Goal: Task Accomplishment & Management: Manage account settings

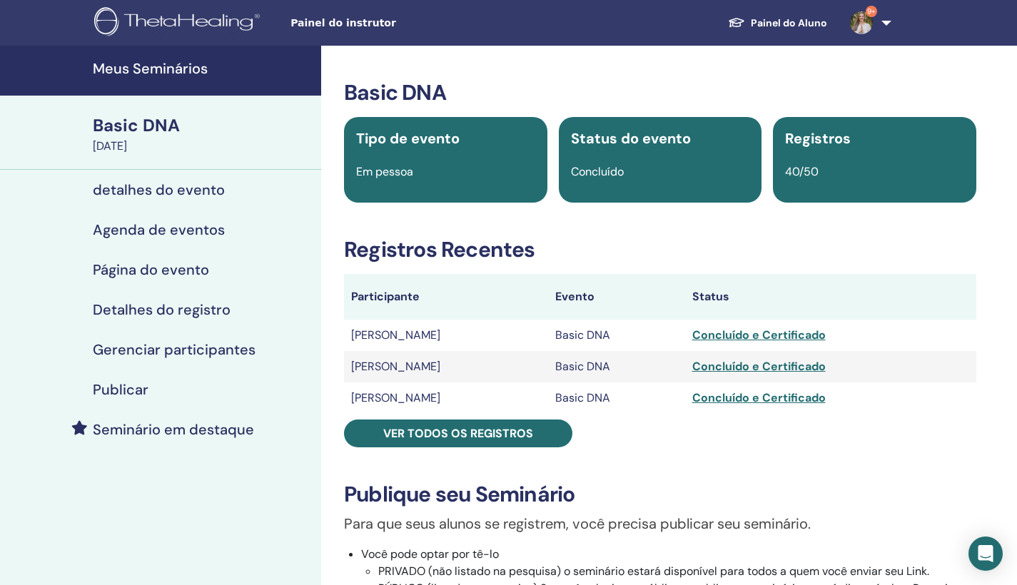
click at [114, 133] on div "Basic DNA" at bounding box center [203, 126] width 220 height 24
click at [140, 75] on h4 "Meus Seminários" at bounding box center [203, 68] width 220 height 17
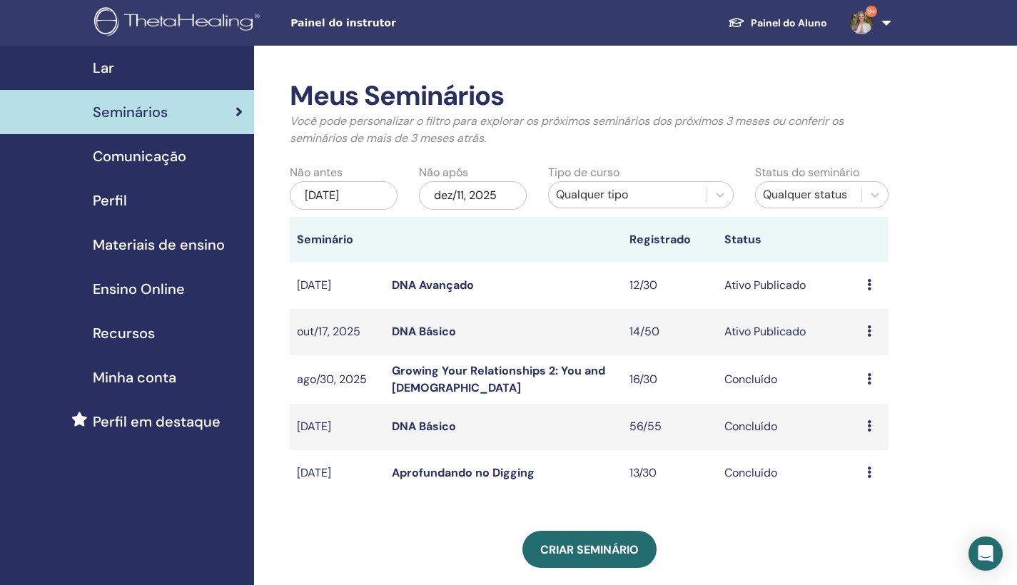
click at [447, 333] on link "DNA Básico" at bounding box center [424, 331] width 64 height 15
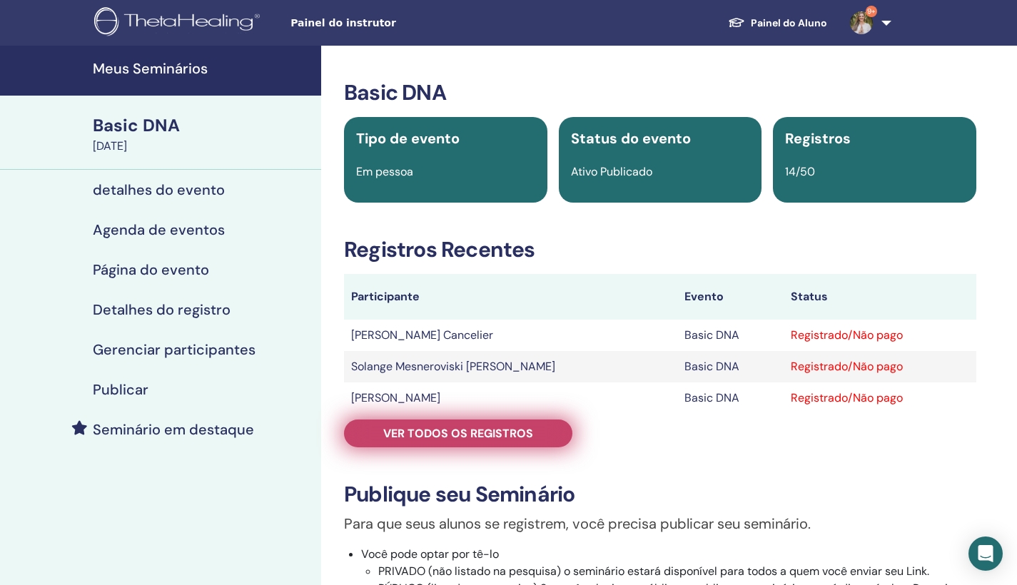
click at [545, 433] on link "Ver todos os registros" at bounding box center [458, 434] width 228 height 28
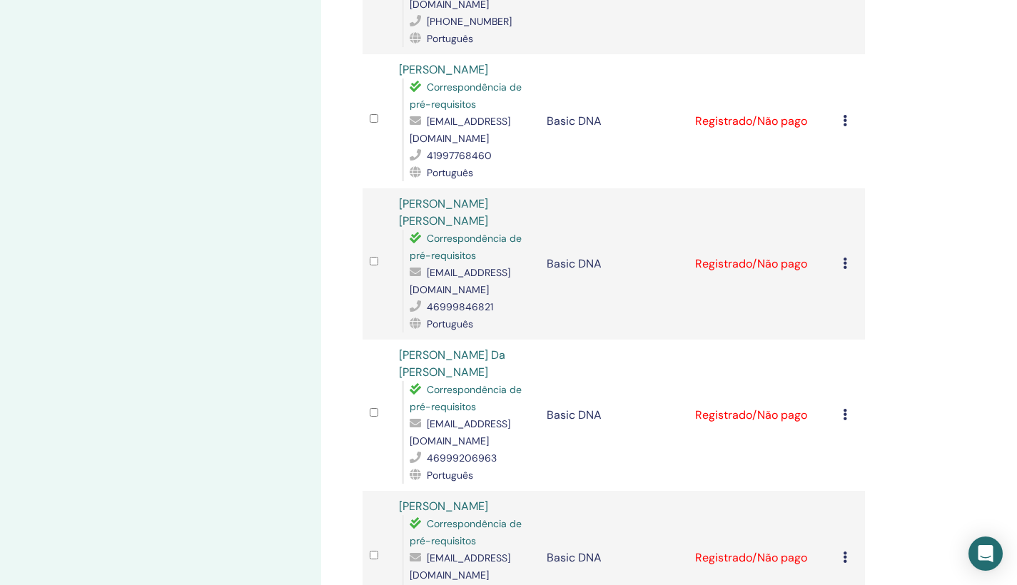
scroll to position [333, 0]
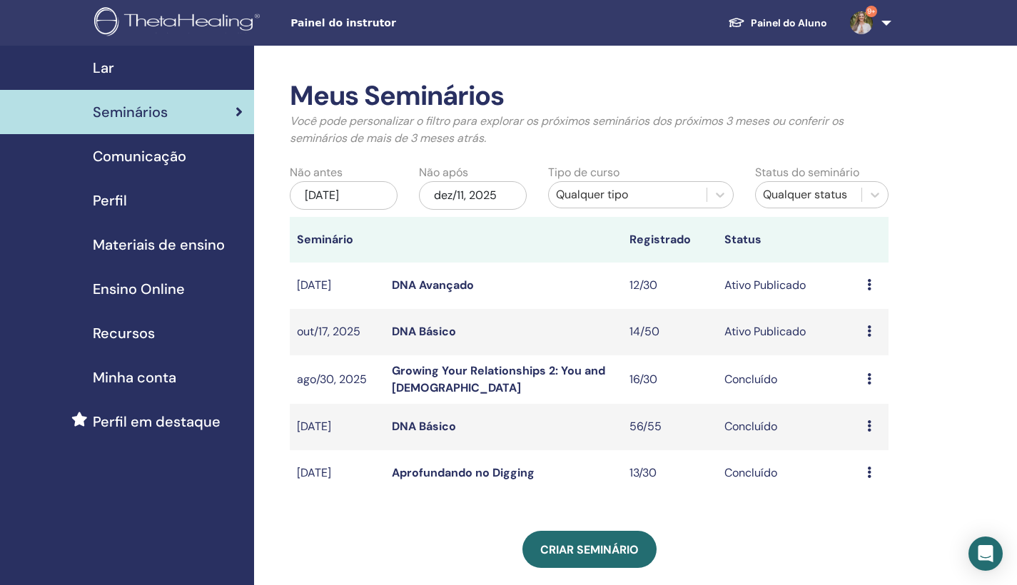
click at [438, 287] on link "DNA Avançado" at bounding box center [433, 285] width 82 height 15
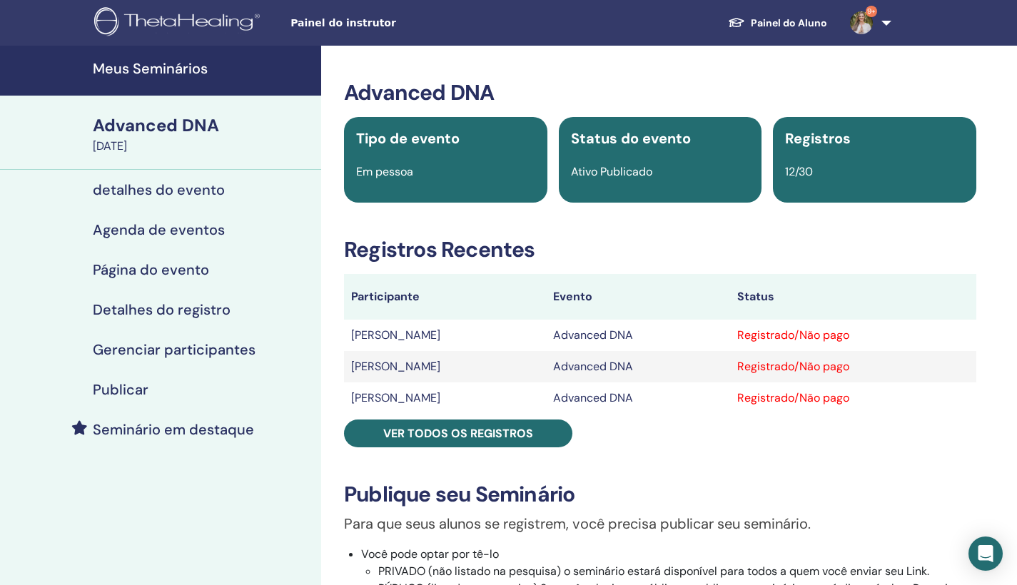
click at [156, 68] on h4 "Meus Seminários" at bounding box center [203, 68] width 220 height 17
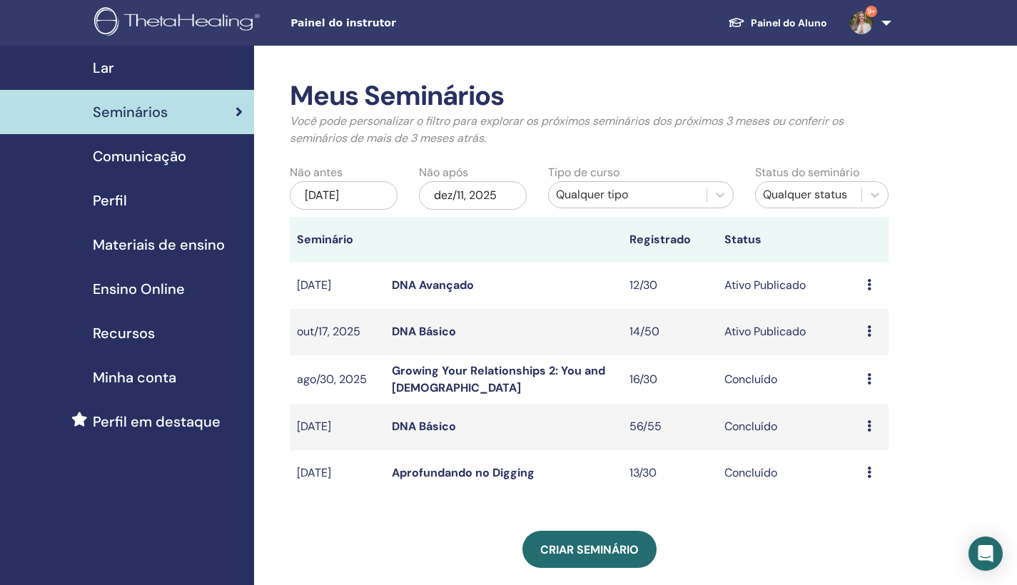
click at [297, 1] on div "Painel do instrutor Painel do Aluno 9+ DP Dayane Provin Meu ThetaLearning Meus …" at bounding box center [509, 23] width 932 height 46
click at [134, 115] on span "Seminários" at bounding box center [130, 111] width 75 height 21
